Goal: Complete application form

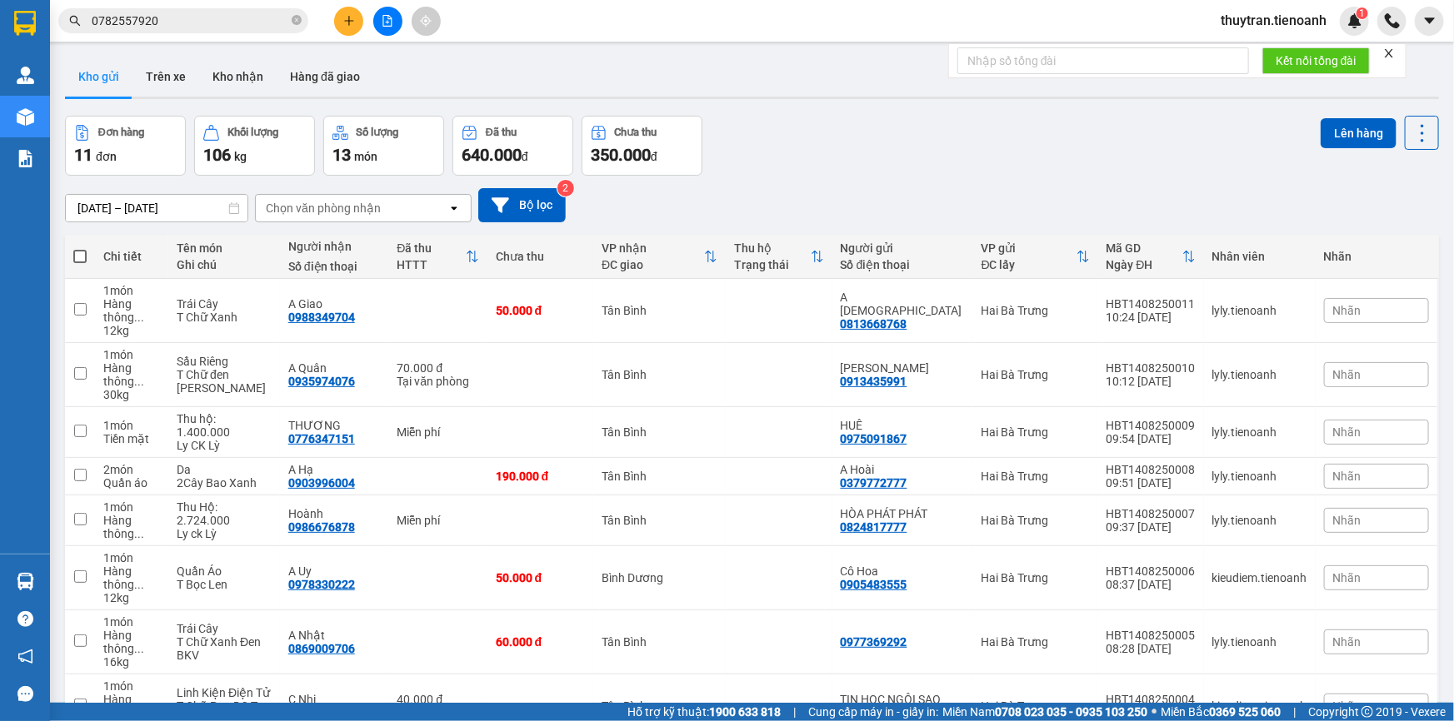
click at [175, 20] on input "0782557920" at bounding box center [190, 21] width 197 height 18
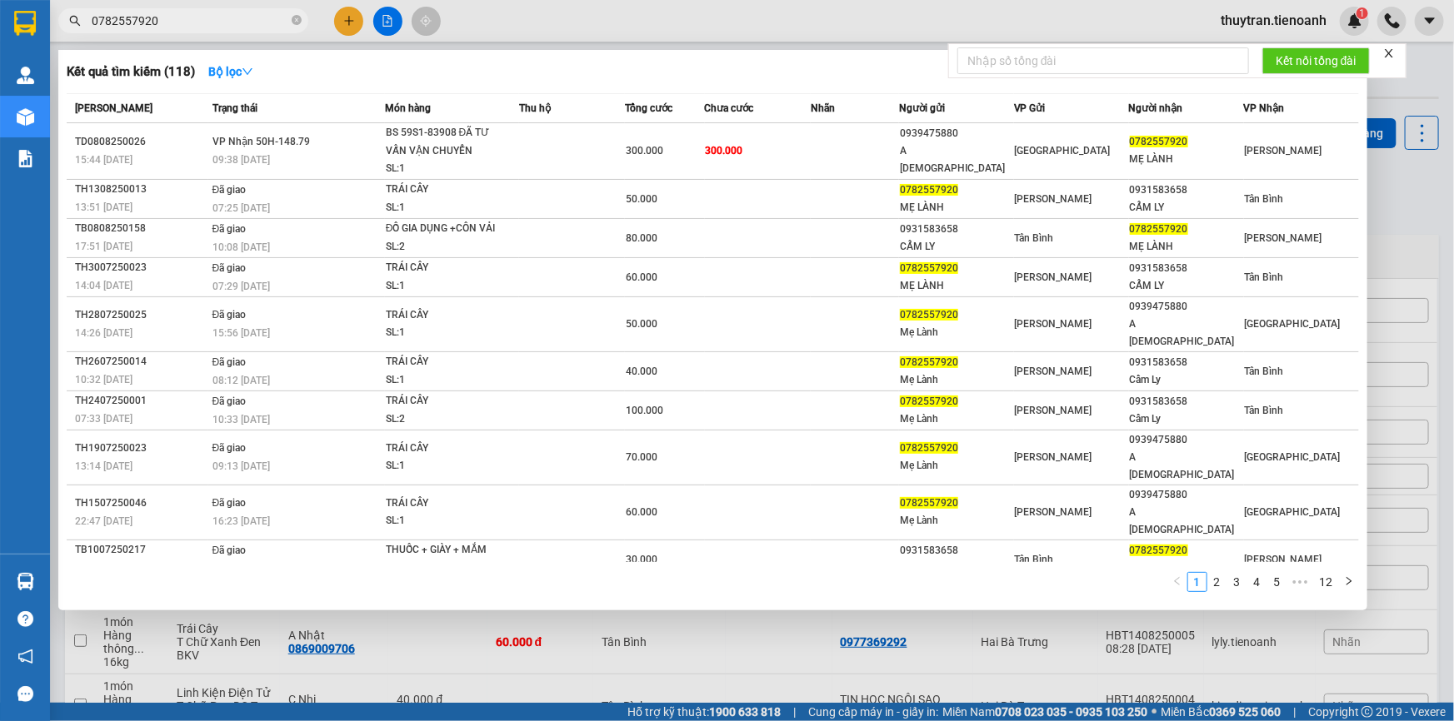
click at [175, 20] on input "0782557920" at bounding box center [190, 21] width 197 height 18
paste input "0966694747"
type input "07825579200966694747"
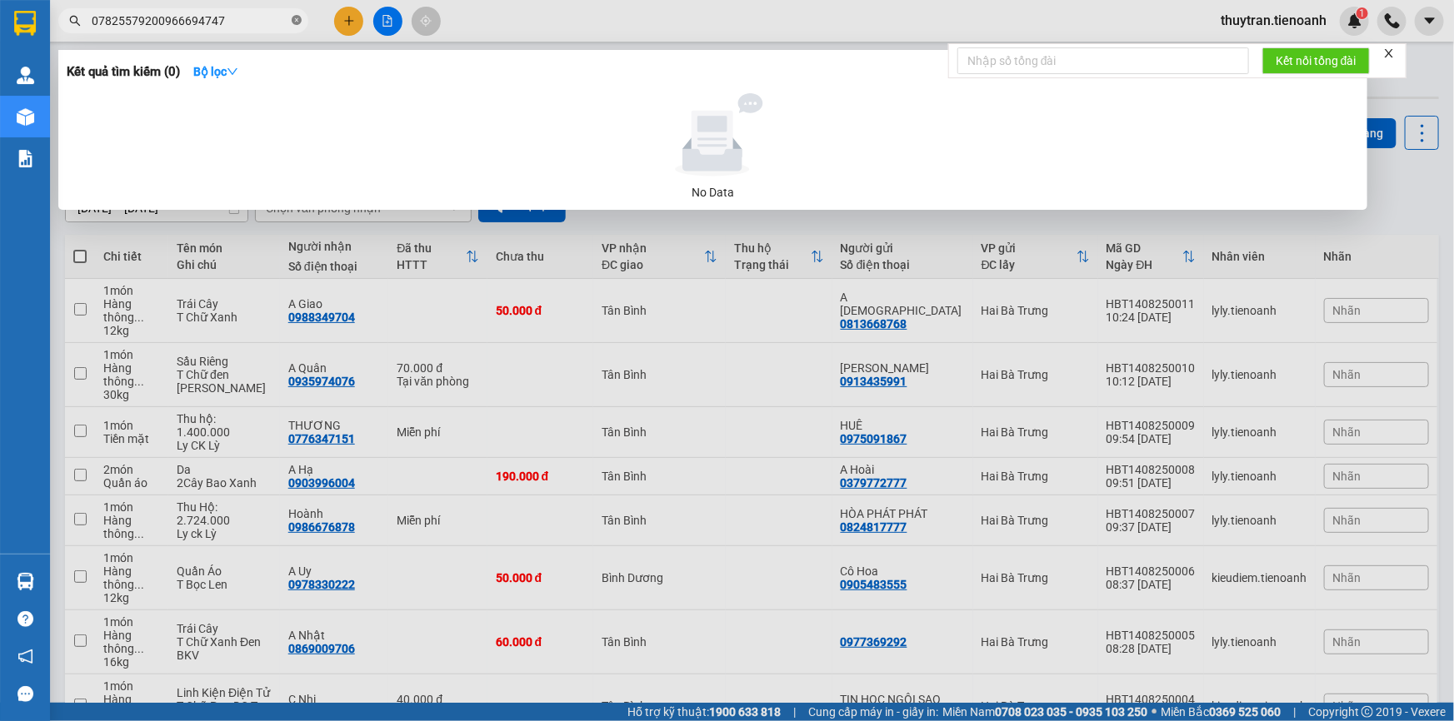
click at [292, 23] on icon "close-circle" at bounding box center [297, 20] width 10 height 10
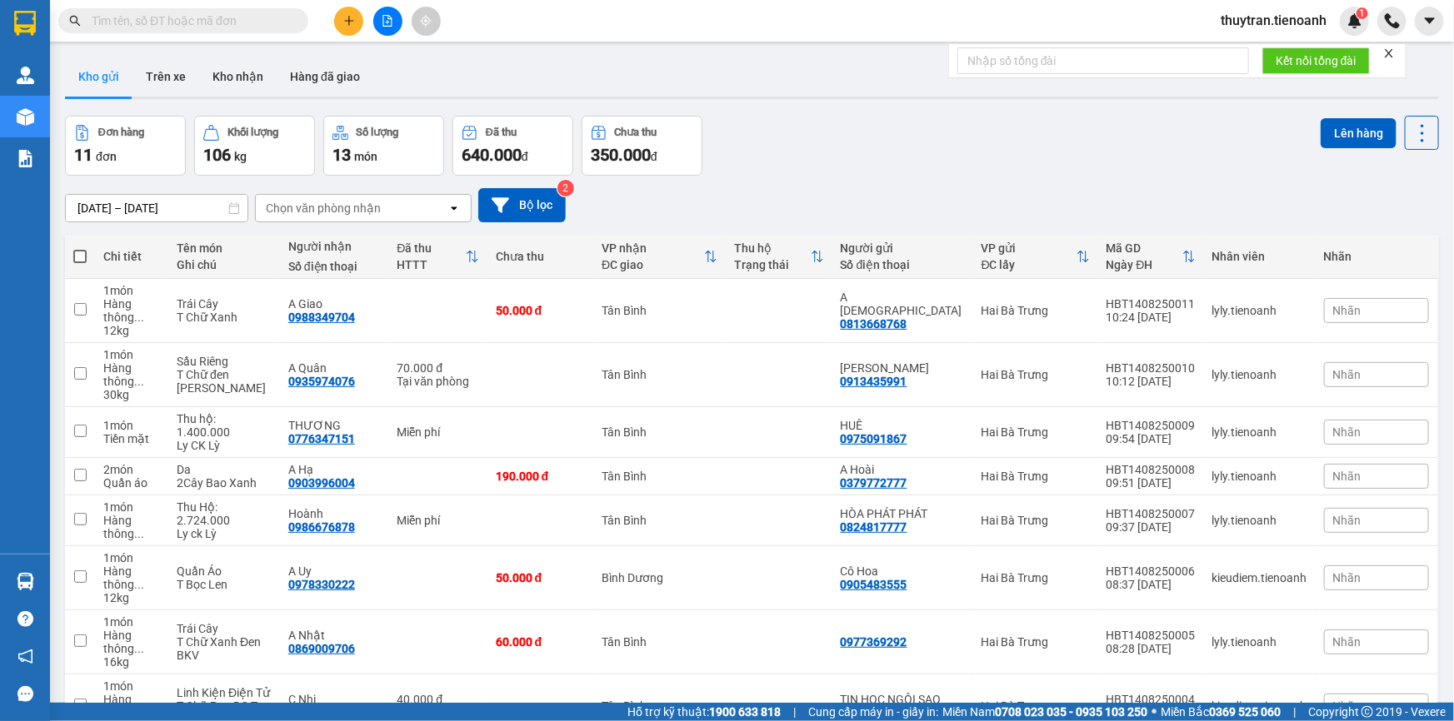
paste input "0966694747"
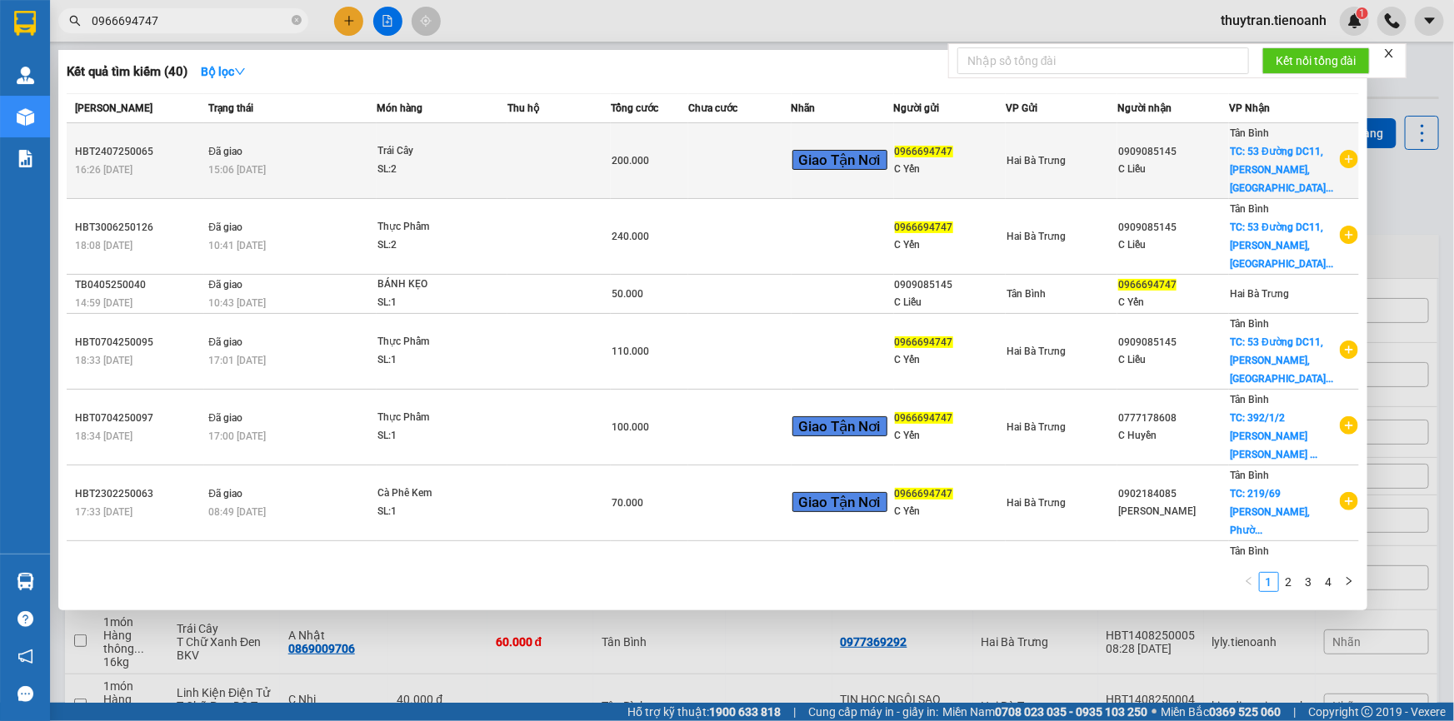
type input "0966694747"
click at [342, 179] on td "Đã giao 15:06 - 25/07" at bounding box center [290, 161] width 172 height 76
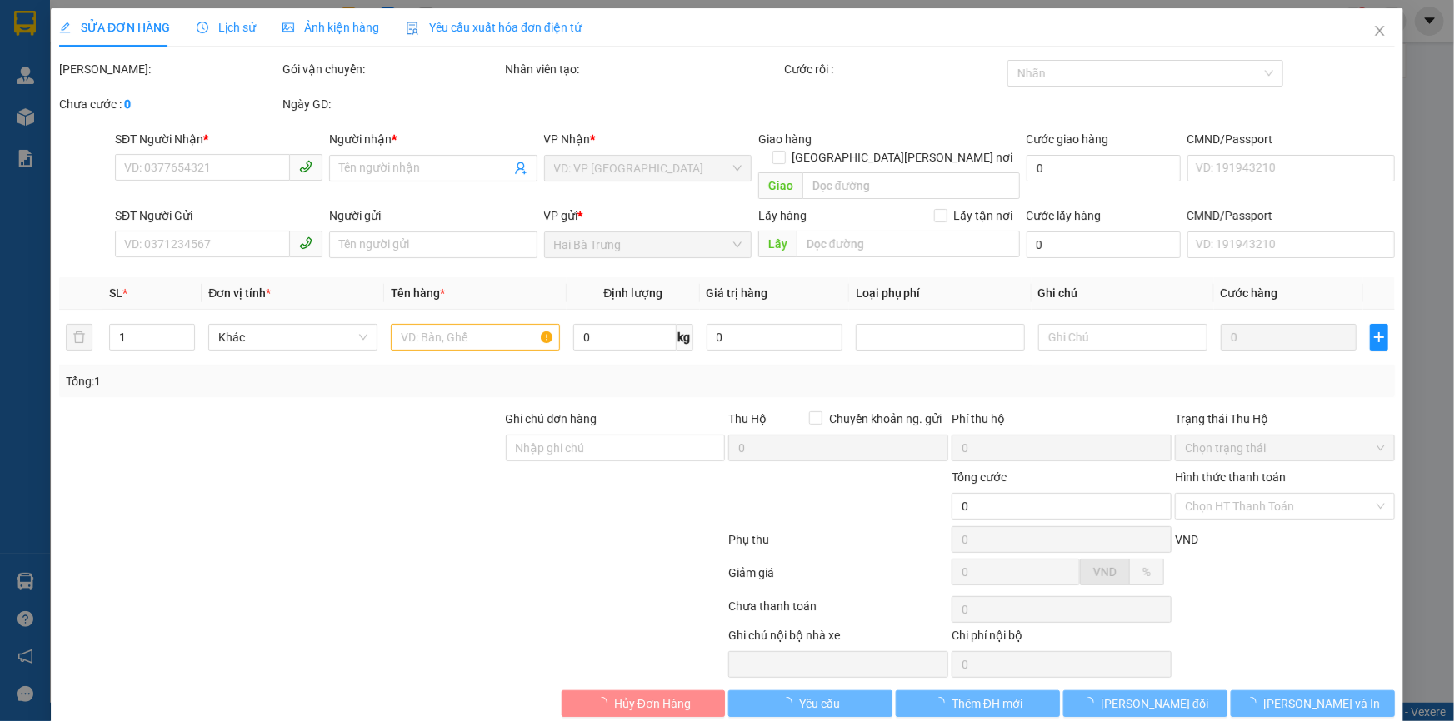
type input "0909085145"
type input "C Liễu"
checkbox input "true"
type input "53 Đường DC11, Tân Phú, Hồ Chí Minh"
type input "80.000"
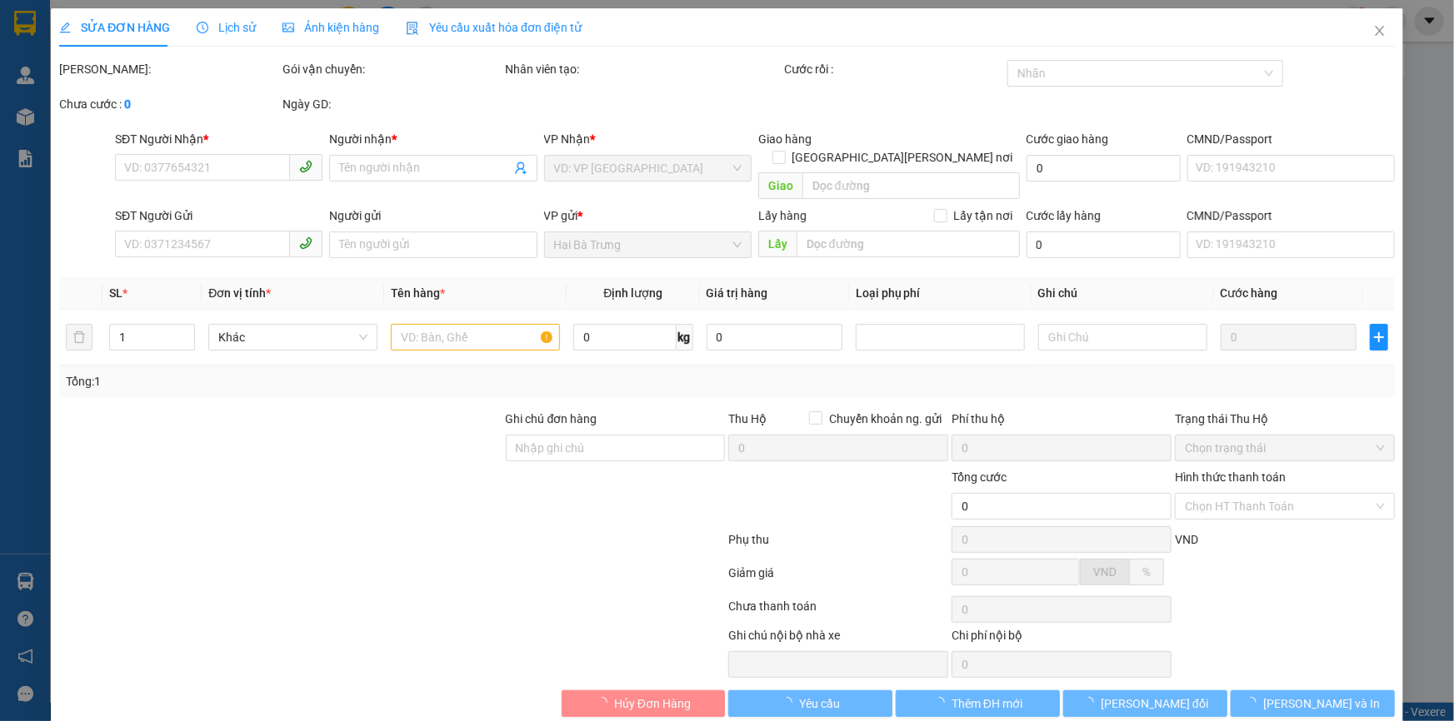
type input "0966694747"
type input "C Yến"
type input "200.000"
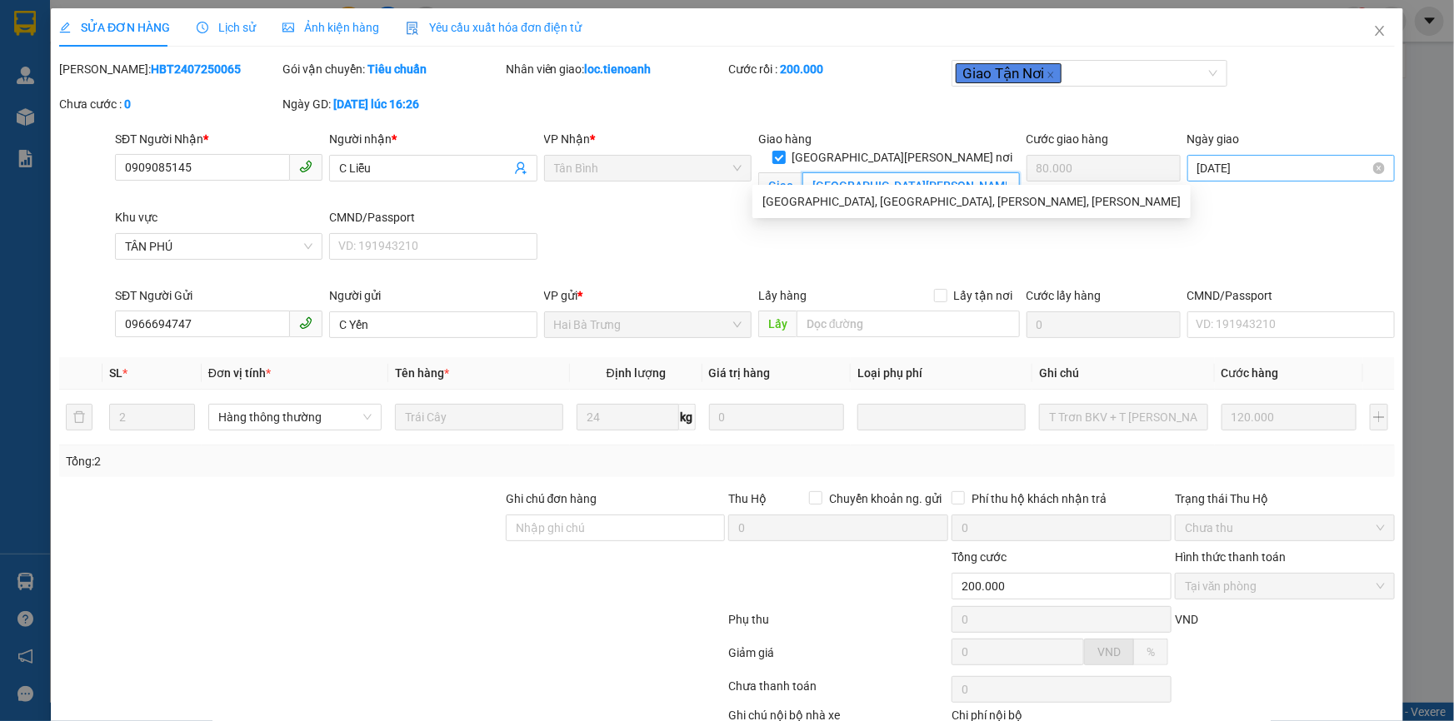
scroll to position [0, 11]
drag, startPoint x: 804, startPoint y: 167, endPoint x: 1198, endPoint y: 175, distance: 394.1
click at [1198, 175] on div "SĐT Người Nhận * 0909085145 Người nhận * C Liễu VP Nhận * Tân Bình Giao hàng Gi…" at bounding box center [755, 208] width 1286 height 157
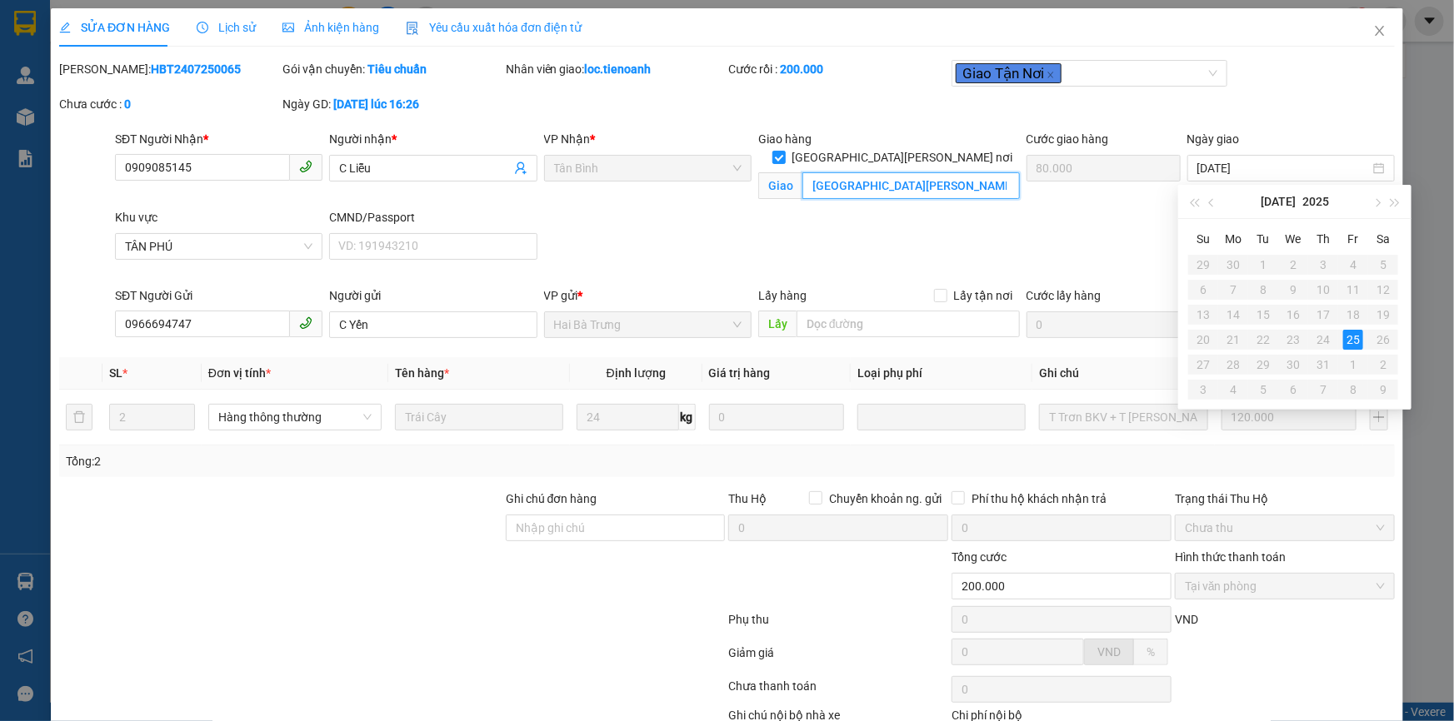
click at [863, 172] on input "53 Đường DC11, Tân Phú, Hồ Chí Minh" at bounding box center [910, 185] width 217 height 27
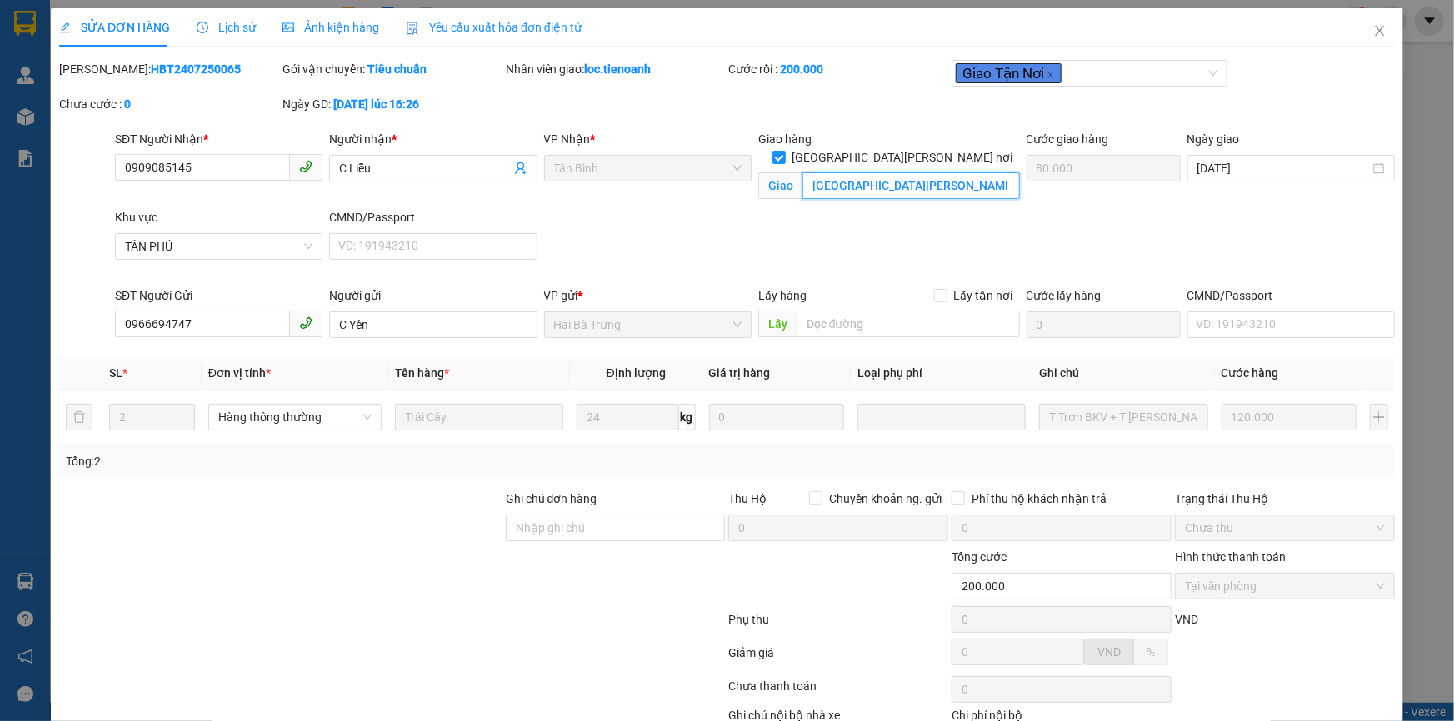
click at [863, 172] on input "53 Đường DC11, Tân Phú, Hồ Chí Minh" at bounding box center [910, 185] width 217 height 27
